Goal: Task Accomplishment & Management: Manage account settings

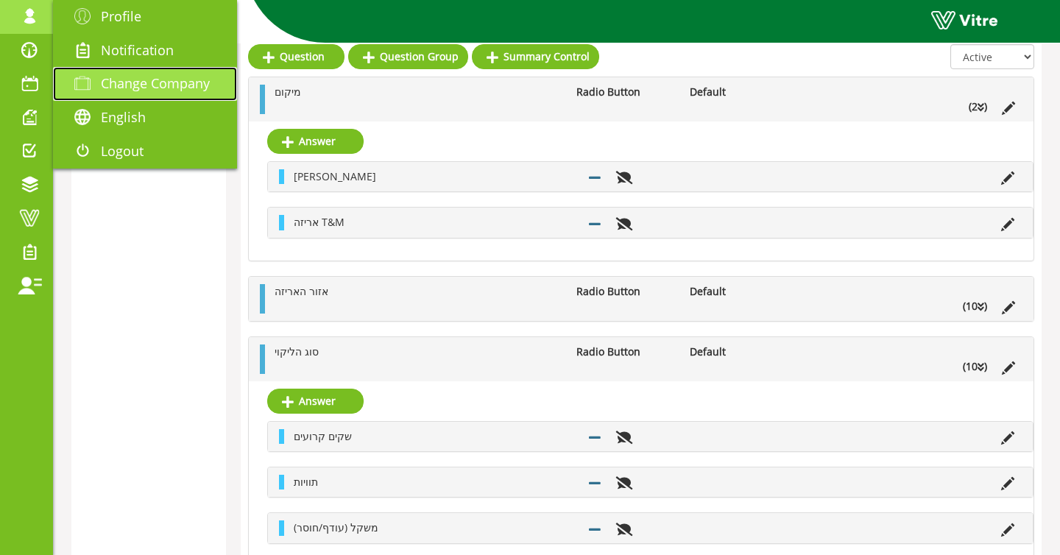
click at [97, 90] on span at bounding box center [82, 83] width 37 height 18
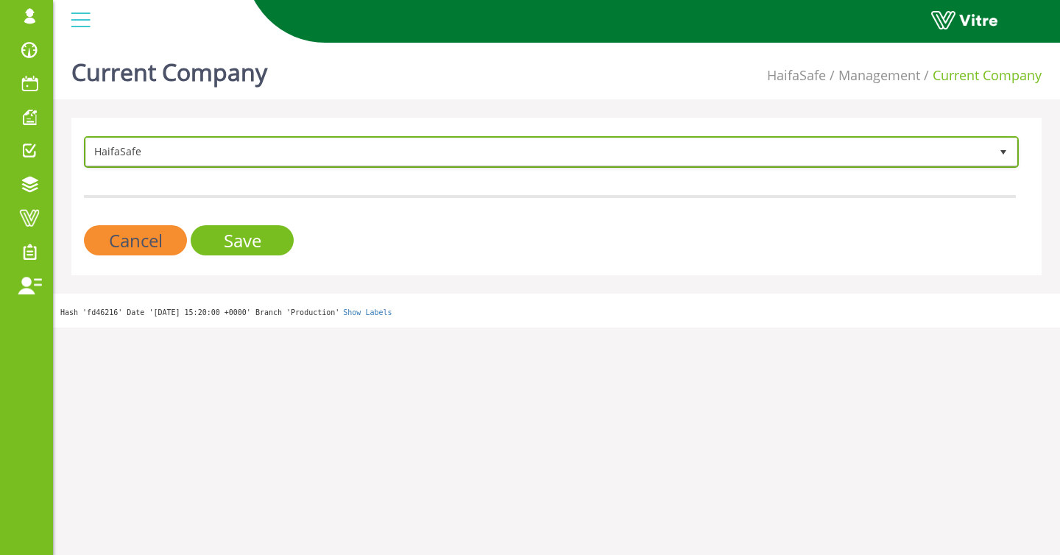
click at [148, 149] on span "HaifaSafe" at bounding box center [538, 151] width 904 height 26
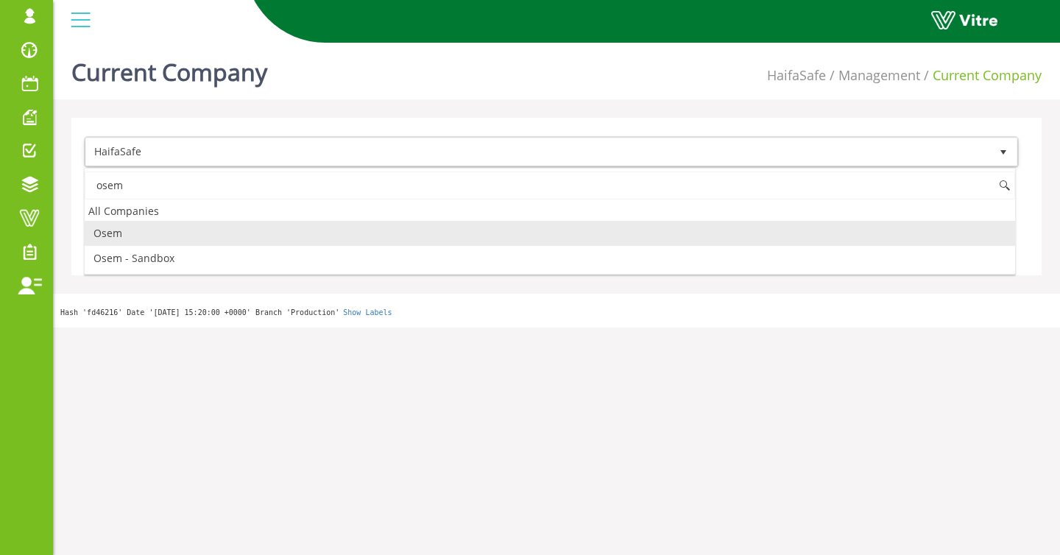
click at [162, 229] on li "Osem" at bounding box center [550, 233] width 930 height 25
type input "osem"
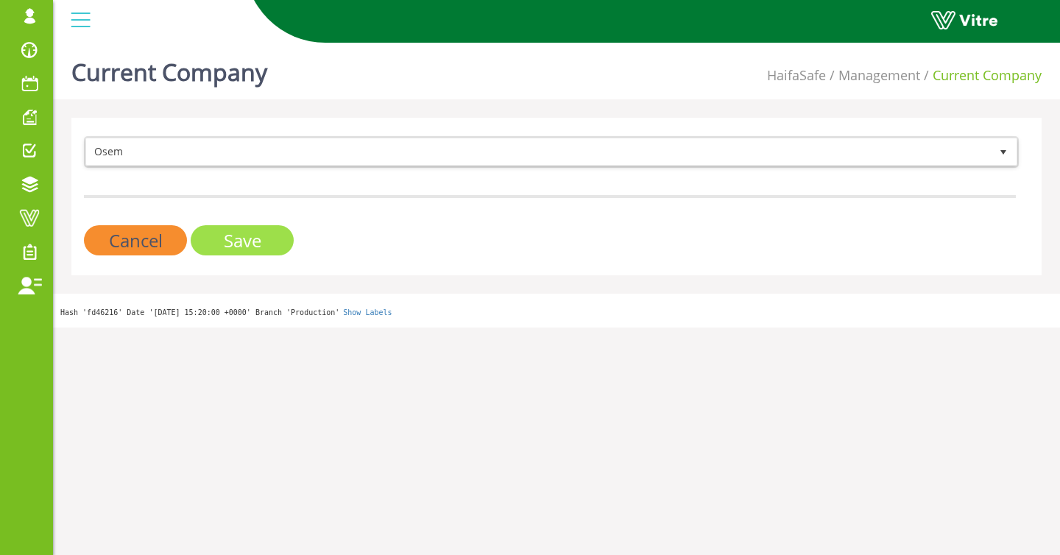
click at [213, 231] on input "Save" at bounding box center [242, 240] width 103 height 30
